Goal: Transaction & Acquisition: Purchase product/service

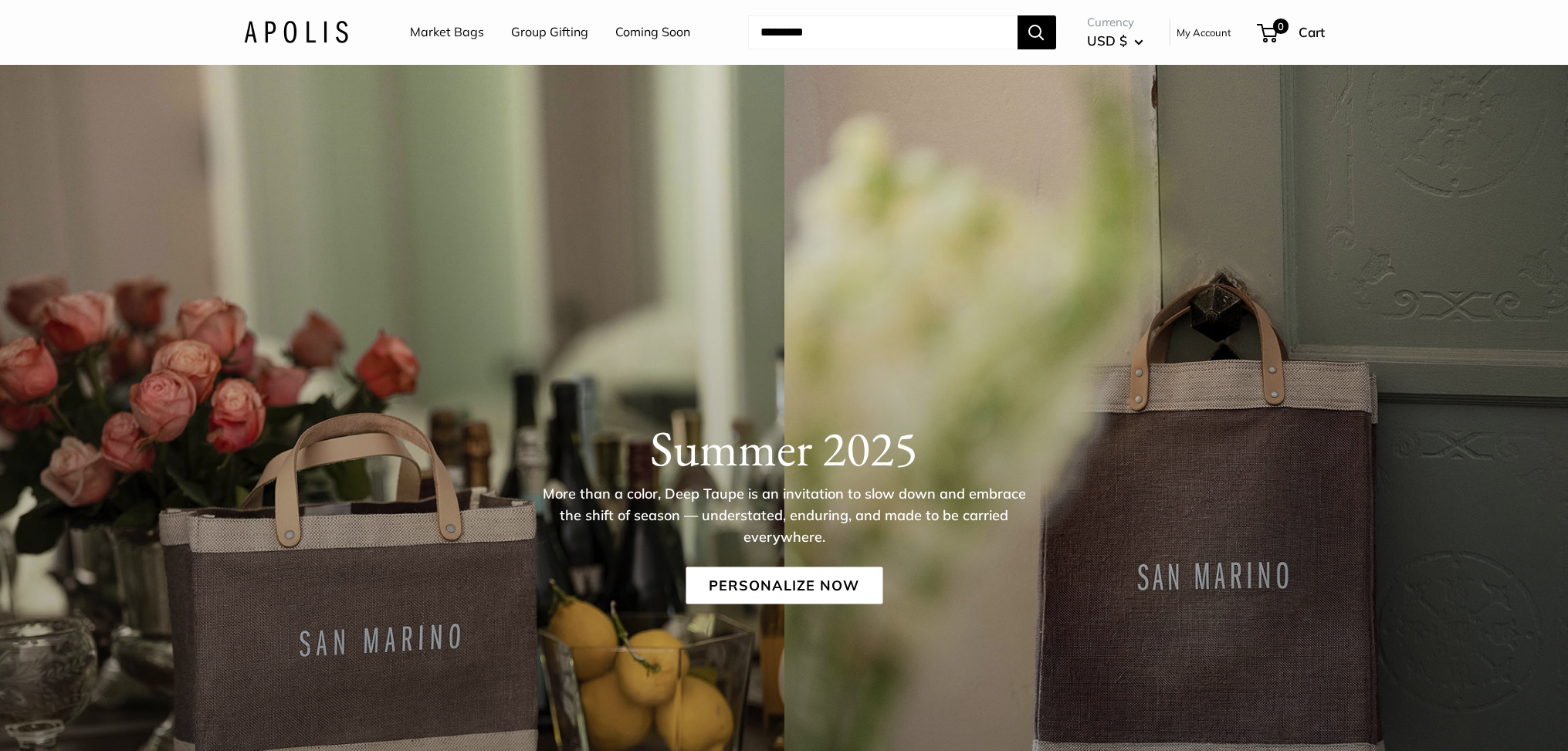
click at [436, 32] on link "Market Bags" at bounding box center [447, 32] width 74 height 23
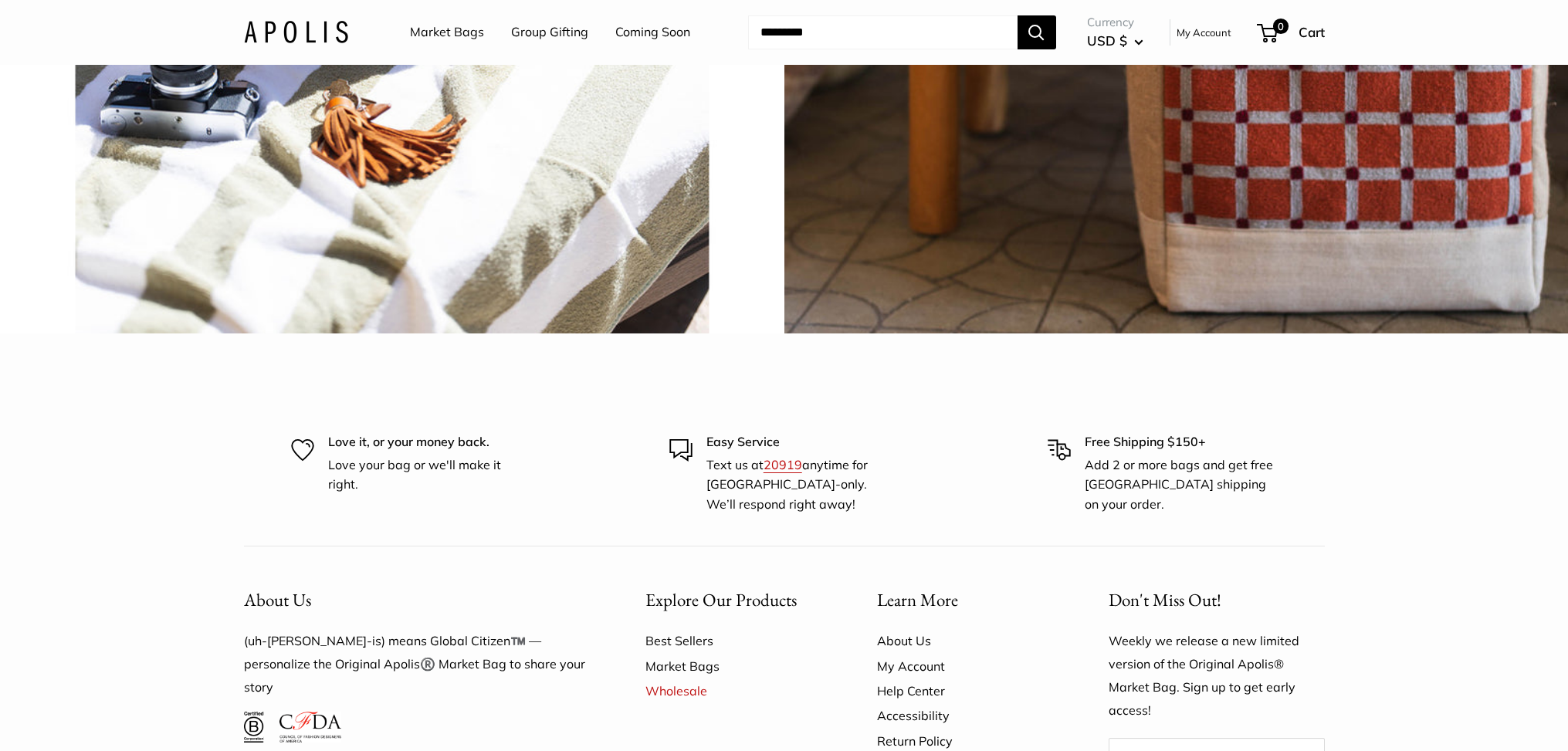
scroll to position [4067, 0]
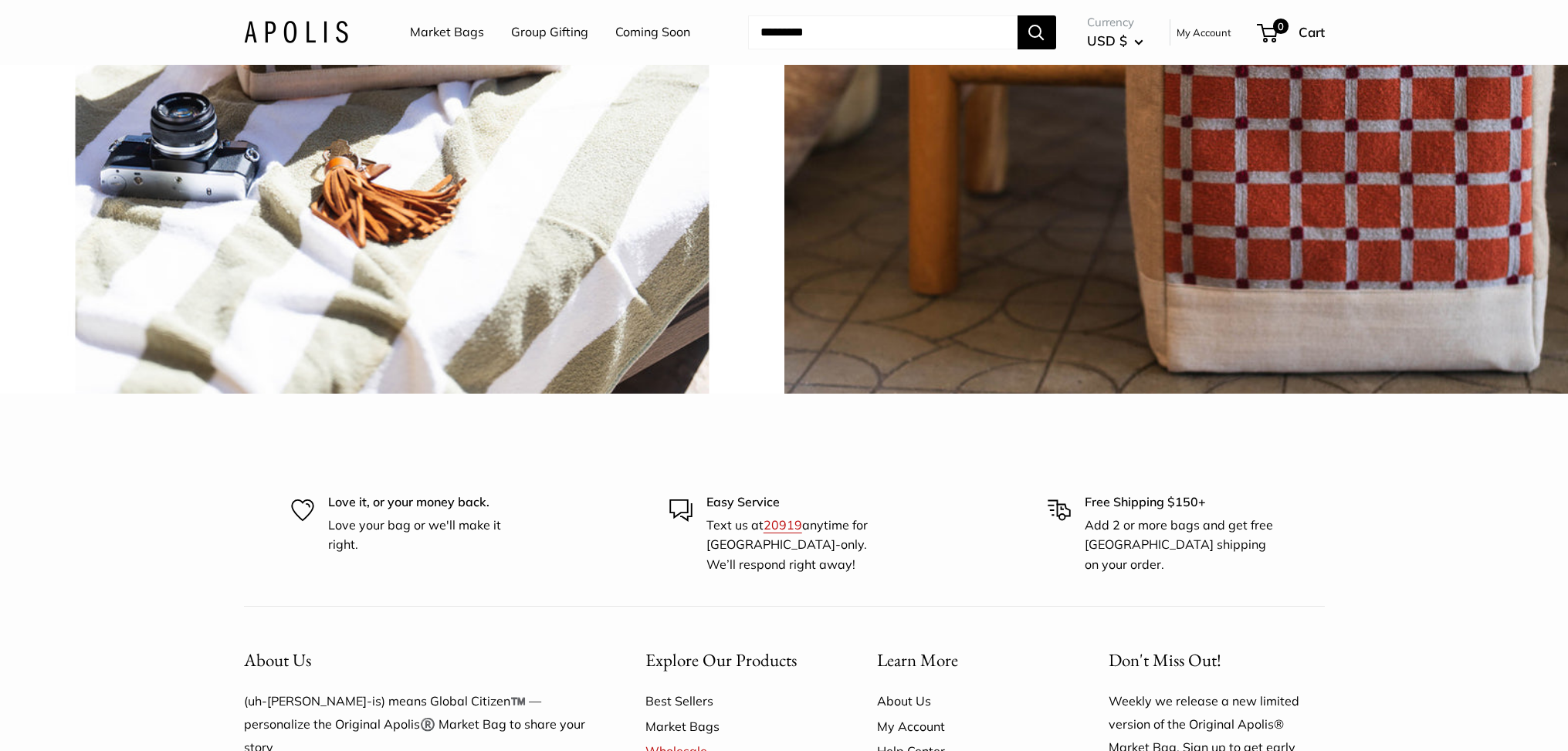
click at [421, 24] on span "Chenille sage" at bounding box center [392, 2] width 143 height 44
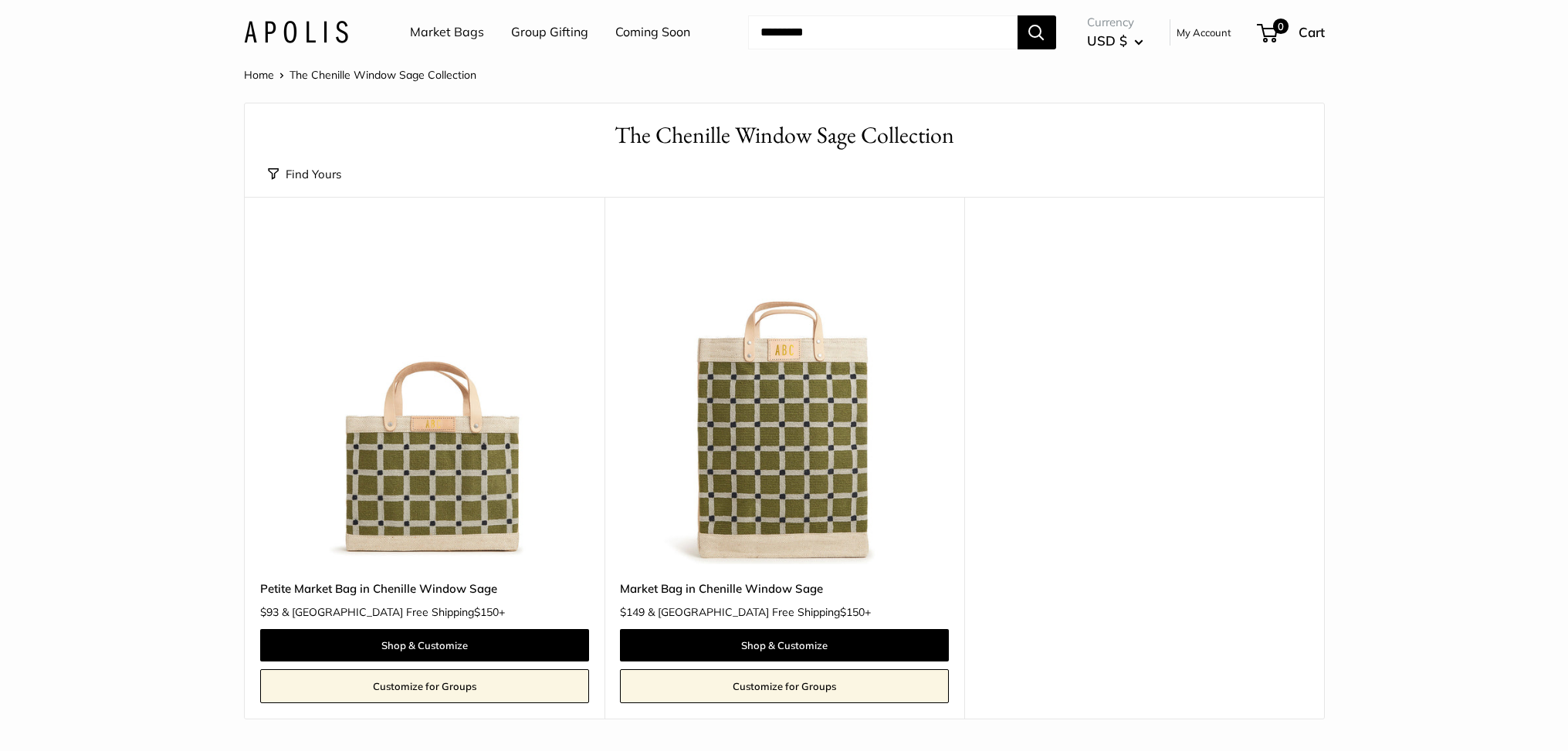
click at [0, 0] on img at bounding box center [0, 0] width 0 height 0
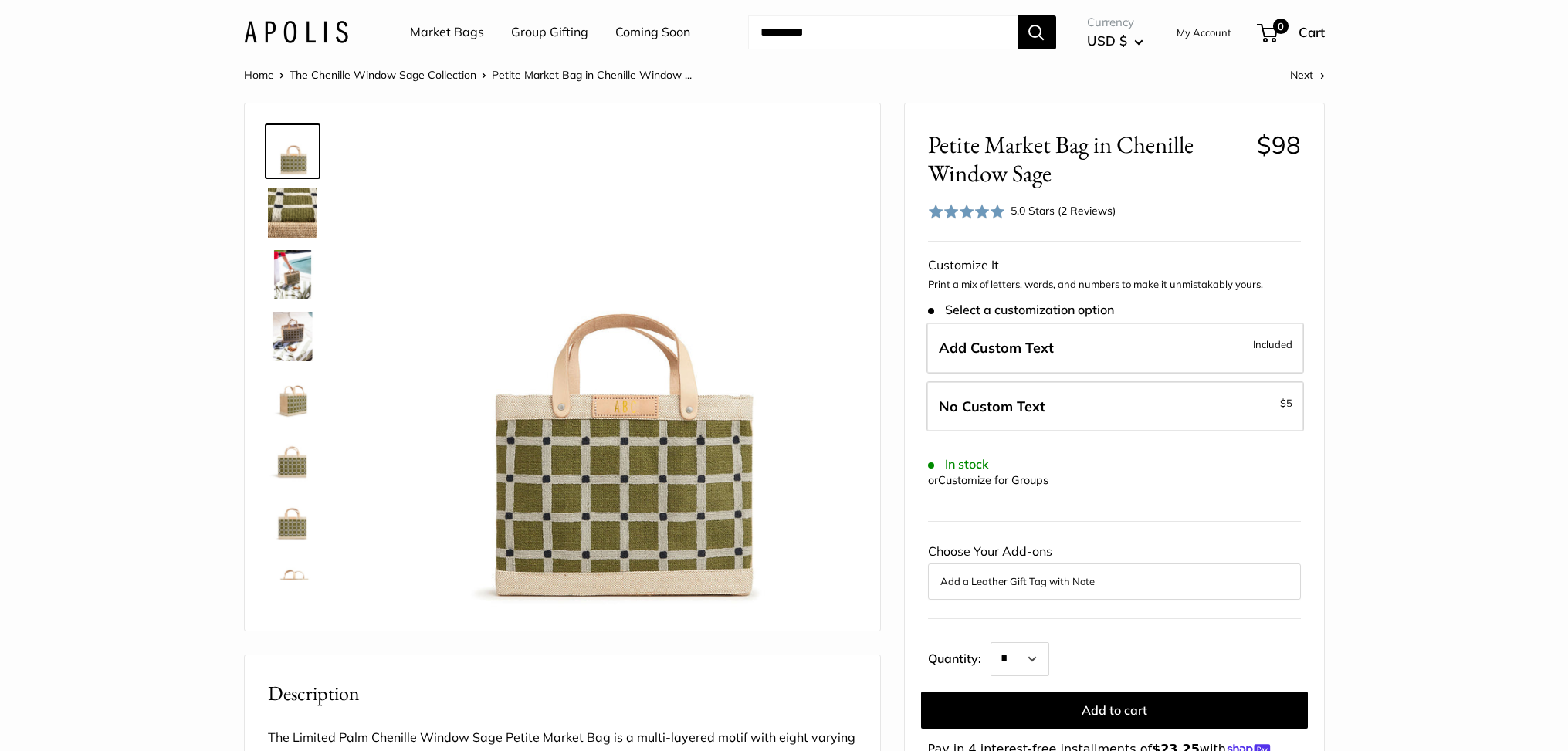
click at [299, 270] on img at bounding box center [293, 275] width 50 height 50
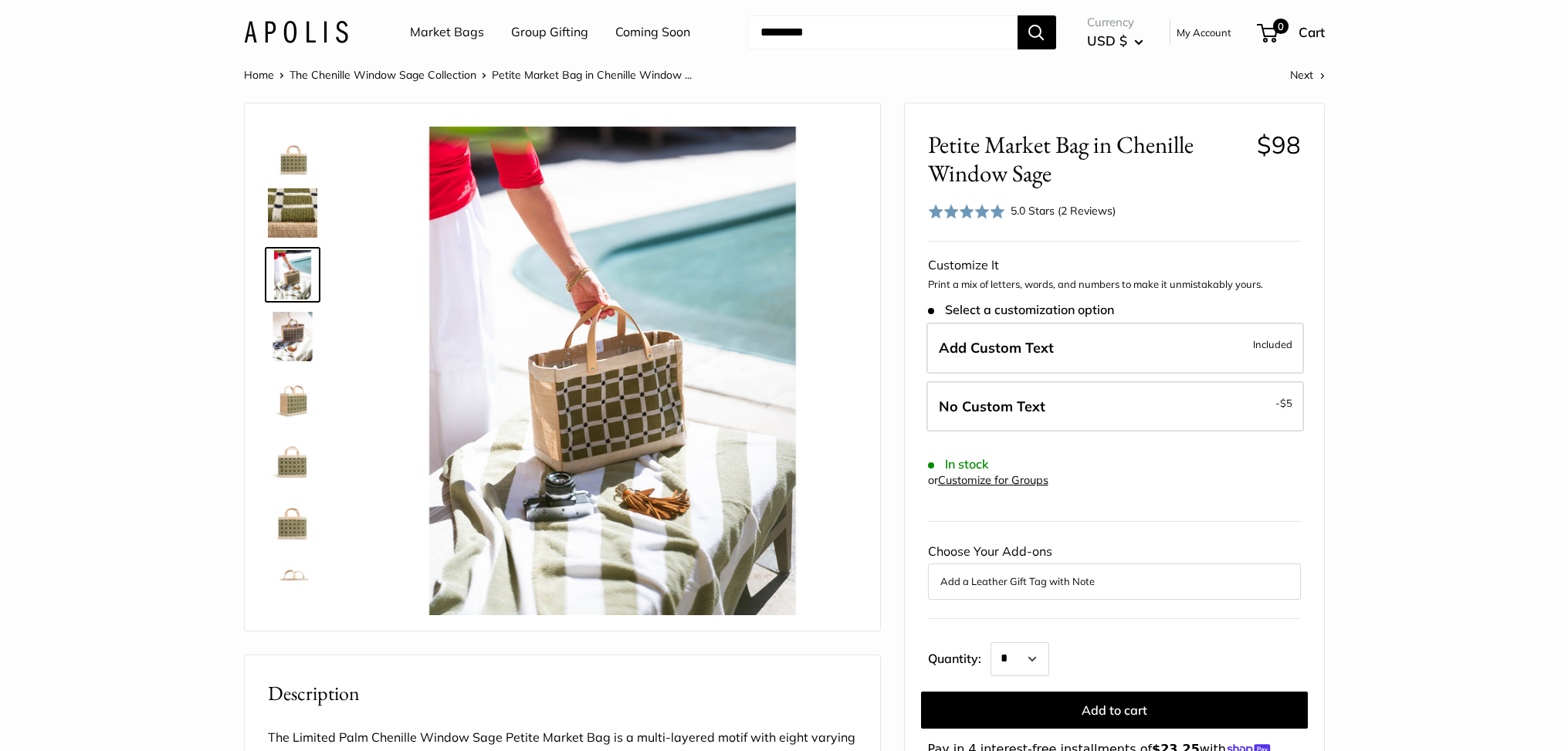
click at [287, 328] on img at bounding box center [293, 336] width 50 height 50
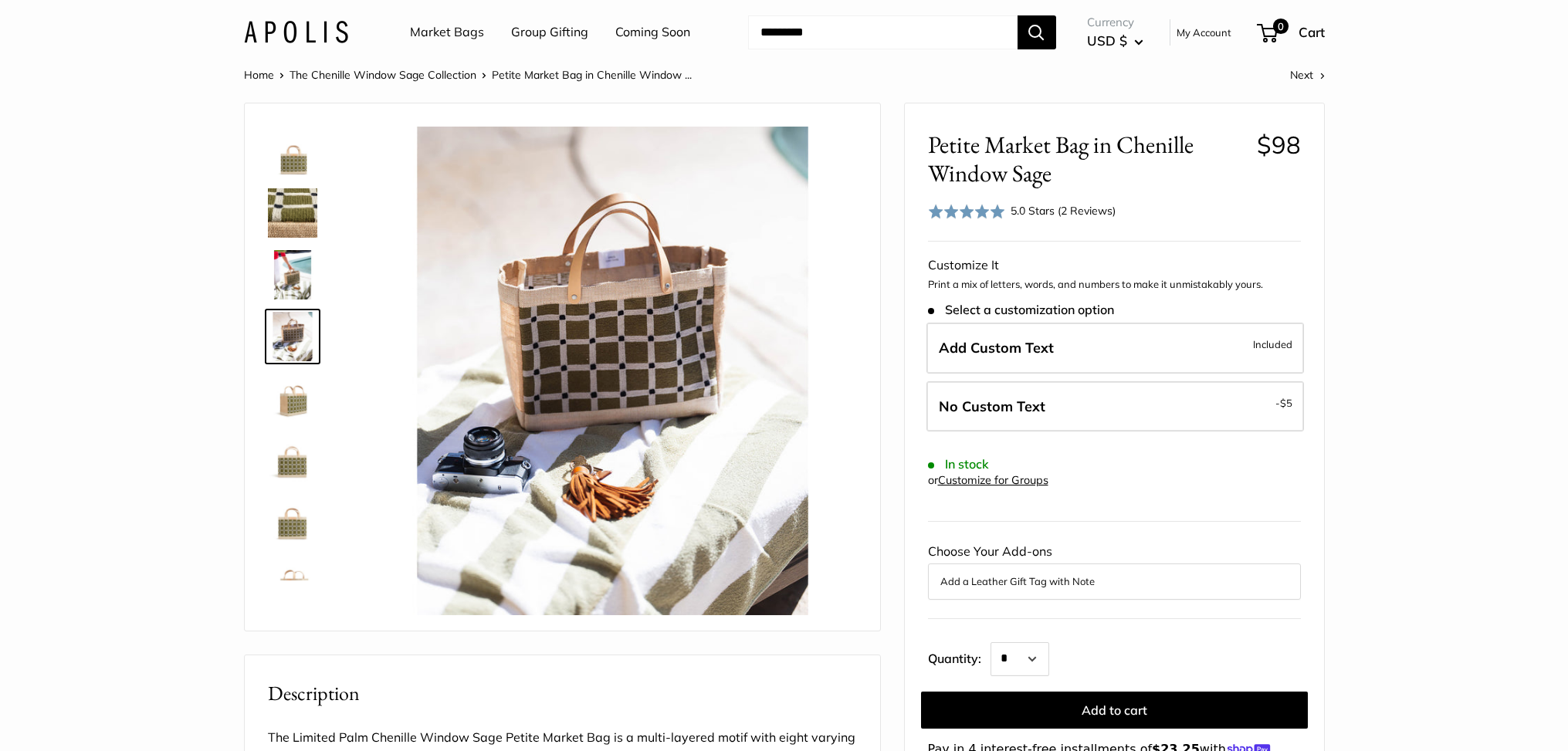
click at [299, 416] on img at bounding box center [293, 398] width 50 height 50
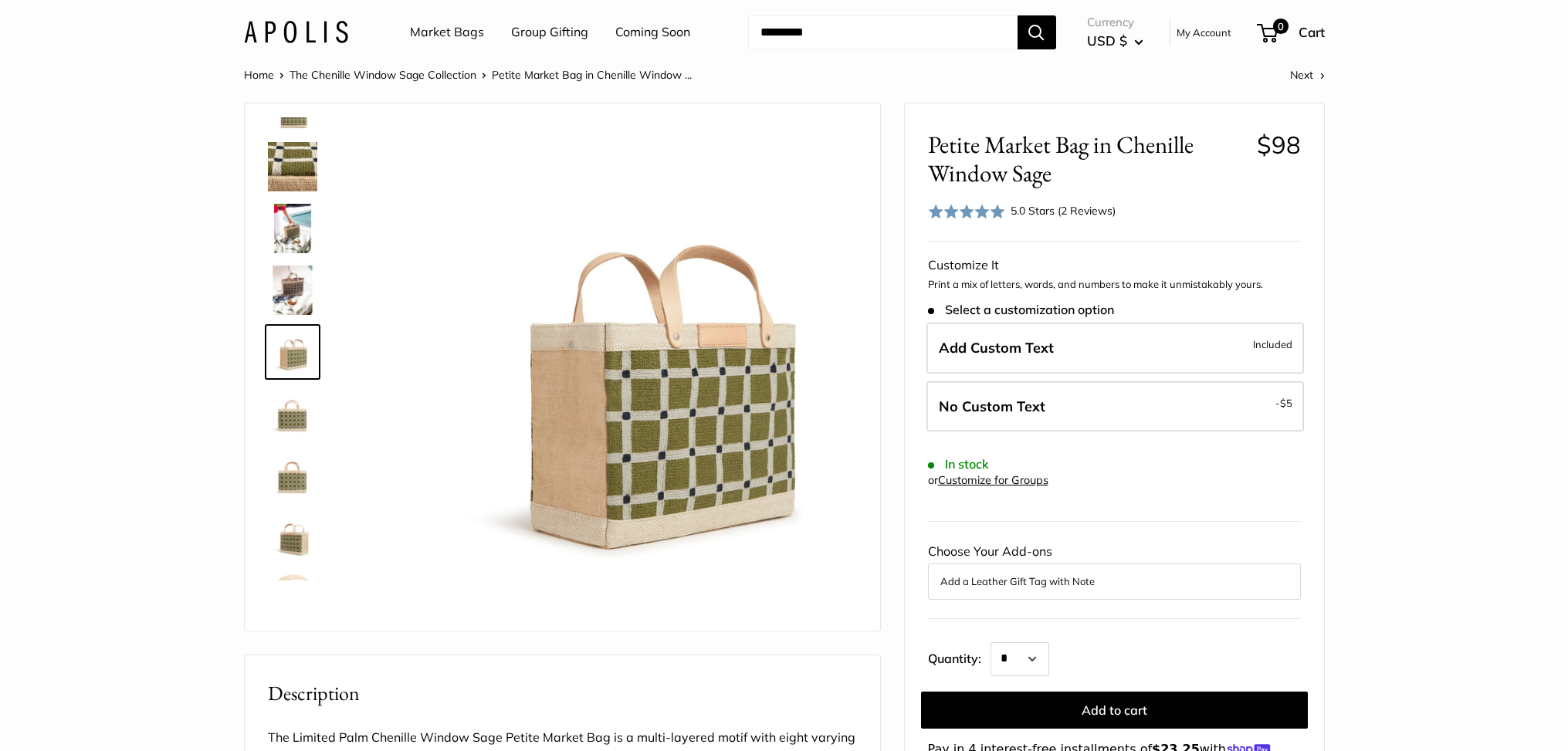
scroll to position [48, 0]
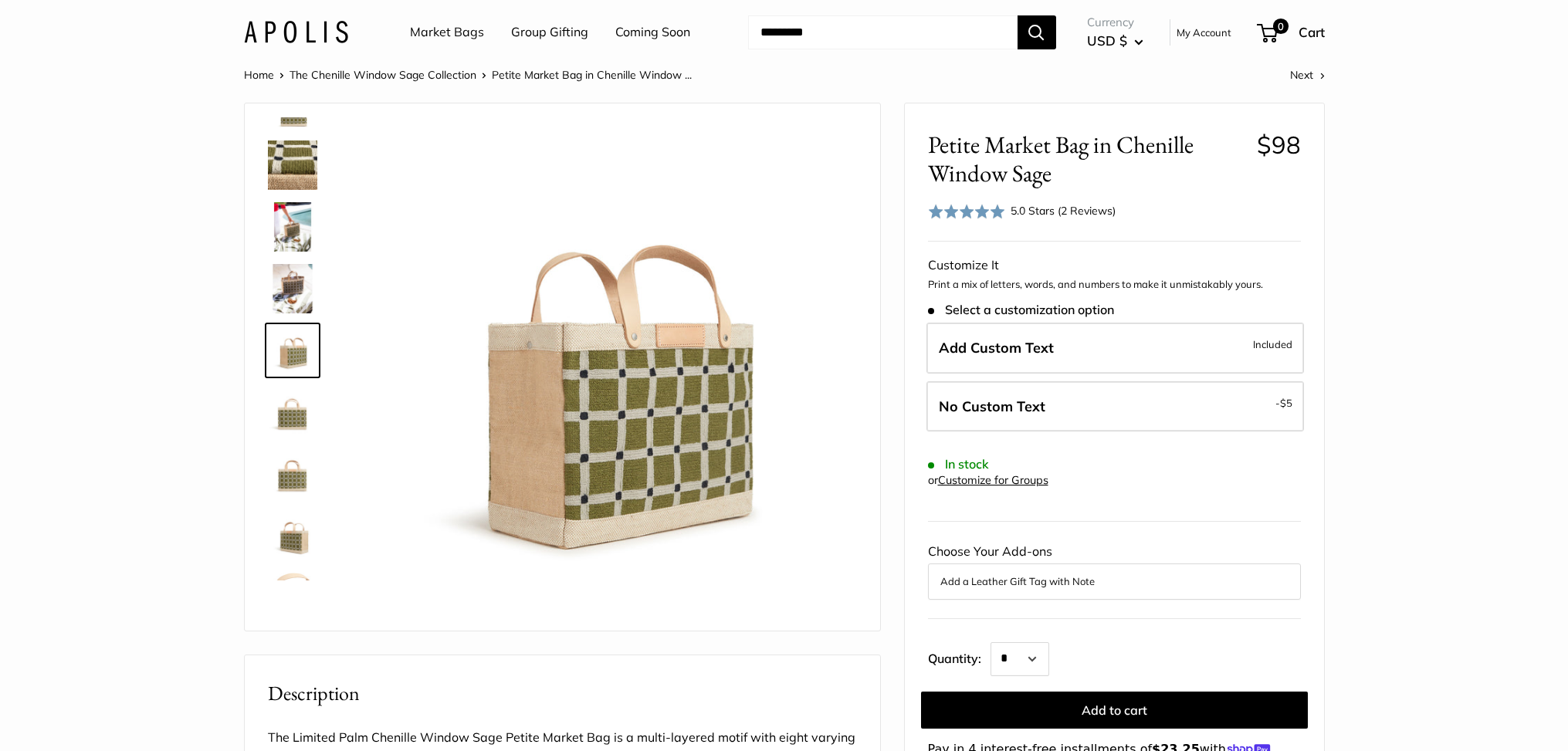
click at [287, 477] on img at bounding box center [293, 474] width 50 height 50
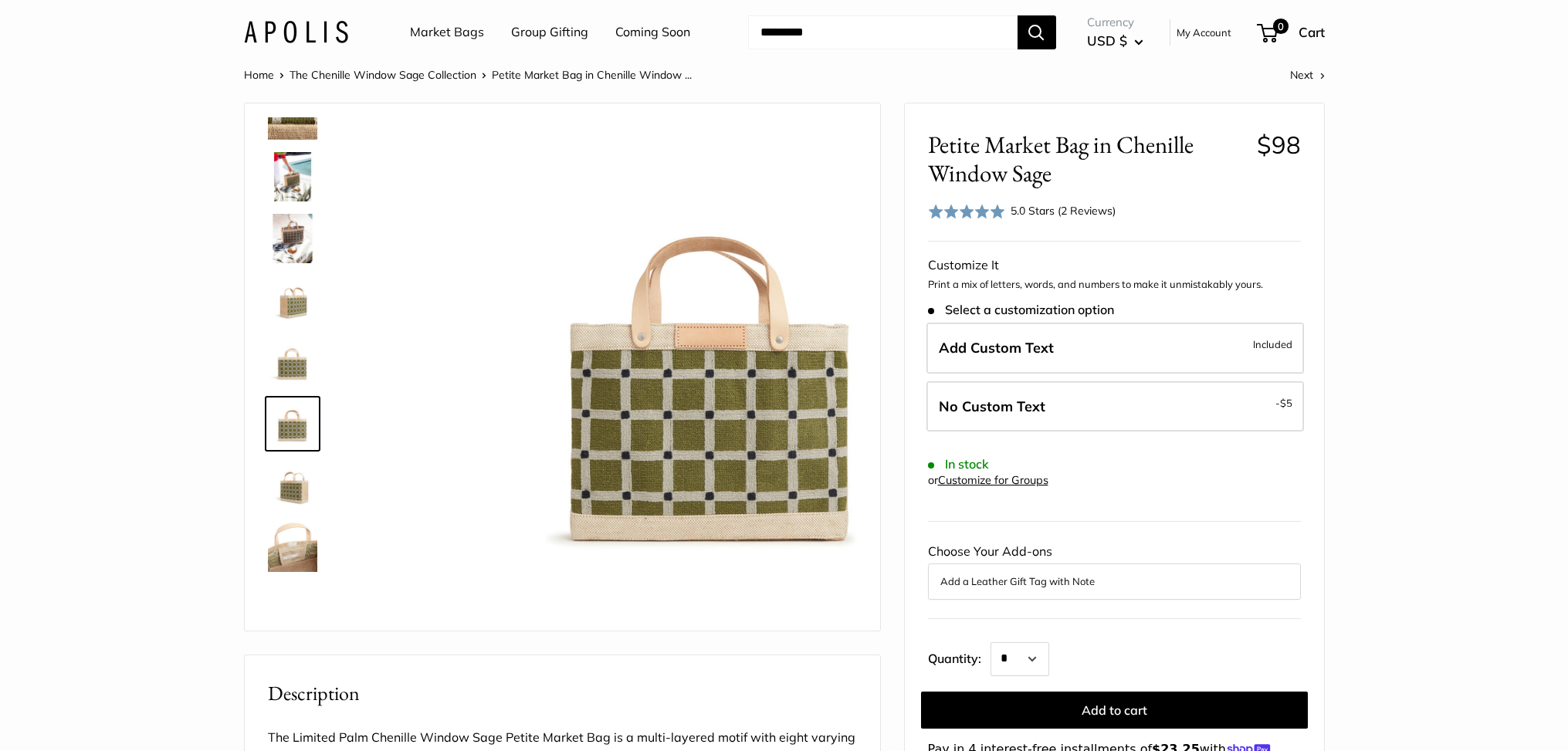
scroll to position [99, 0]
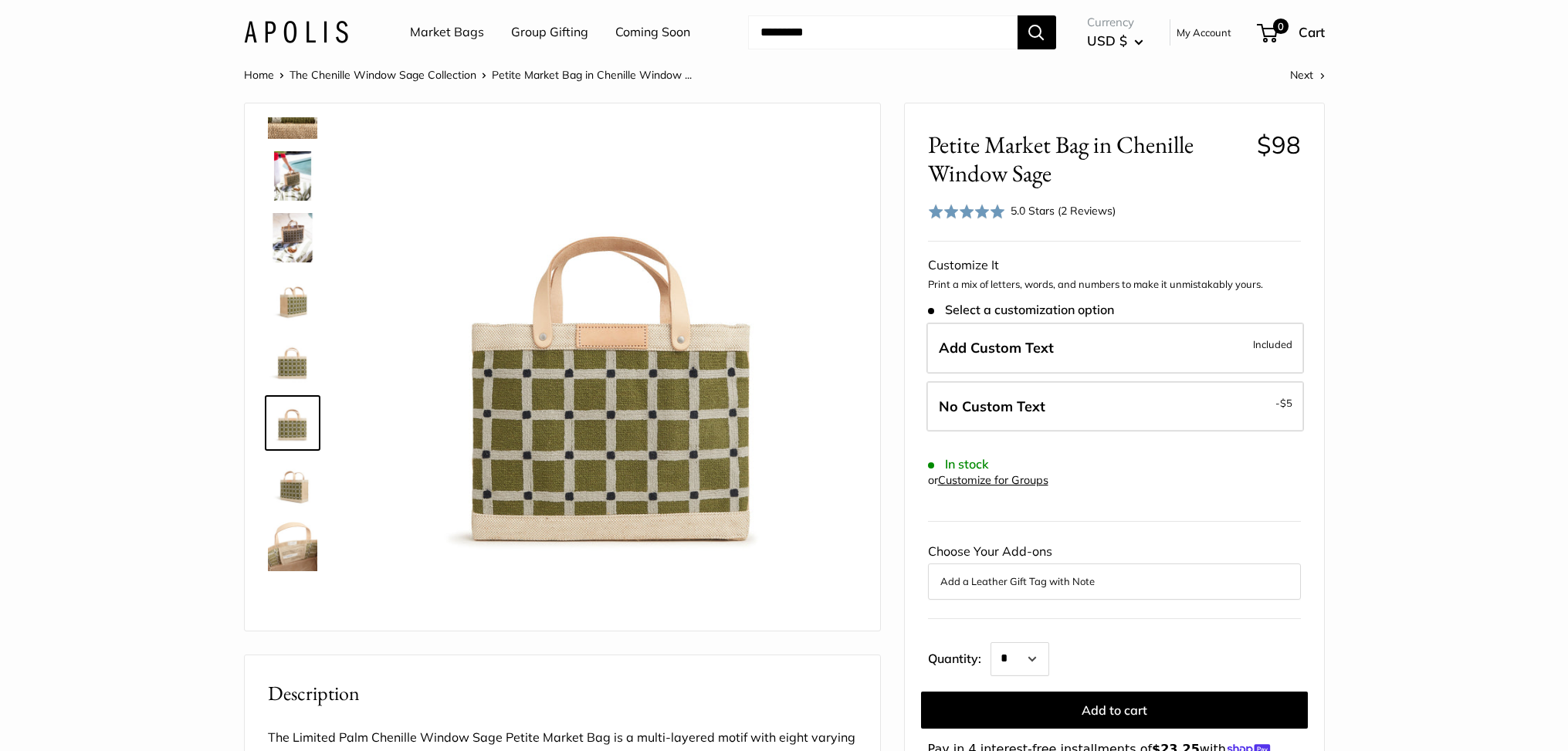
click at [303, 554] on img at bounding box center [293, 546] width 50 height 50
